Goal: Find specific page/section: Find specific page/section

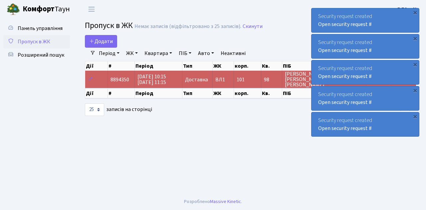
select select "25"
click at [37, 41] on span "Пропуск в ЖК" at bounding box center [34, 41] width 33 height 7
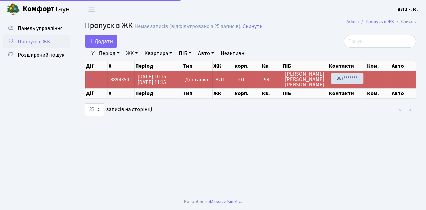
select select "25"
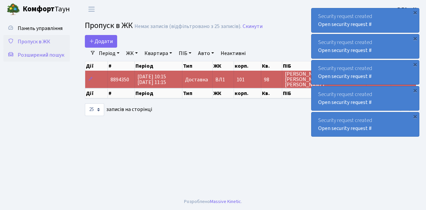
click at [37, 53] on span "Розширений пошук" at bounding box center [41, 54] width 47 height 7
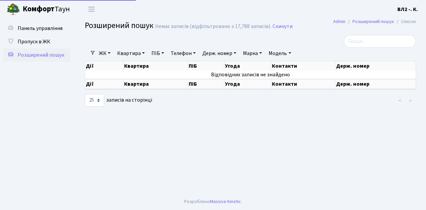
select select "25"
click at [33, 41] on span "Пропуск в ЖК" at bounding box center [34, 41] width 33 height 7
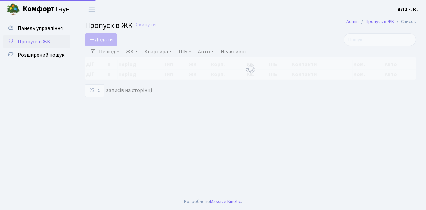
select select "25"
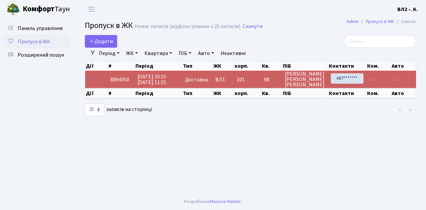
click at [41, 42] on span "Пропуск в ЖК" at bounding box center [34, 41] width 33 height 7
select select "25"
click at [41, 55] on span "Розширений пошук" at bounding box center [41, 54] width 47 height 7
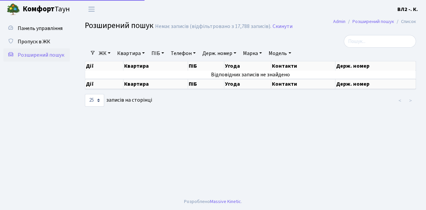
select select "25"
click at [131, 53] on link "Квартира" at bounding box center [130, 53] width 33 height 11
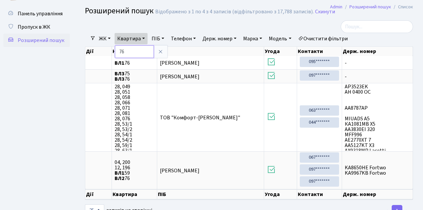
scroll to position [22, 0]
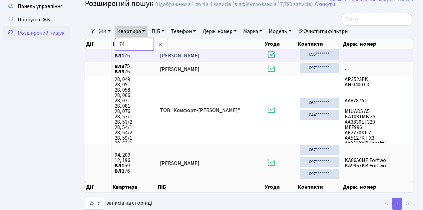
type input "74"
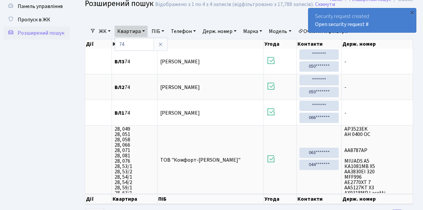
click at [35, 66] on ul "Панель управління Пропуск в ЖК Розширений пошук" at bounding box center [36, 109] width 67 height 219
